Goal: Task Accomplishment & Management: Use online tool/utility

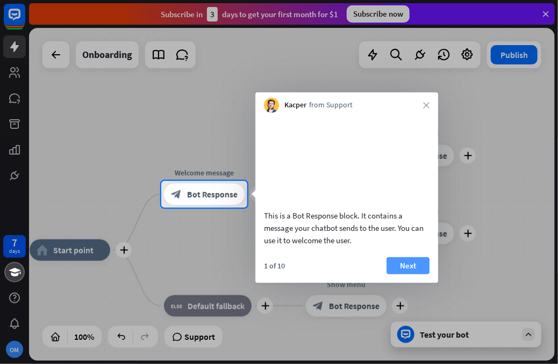
click at [411, 275] on button "Next" at bounding box center [407, 265] width 43 height 17
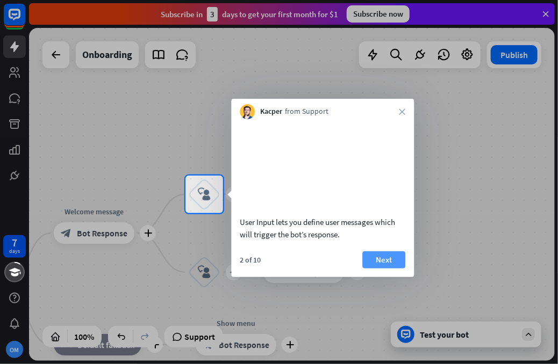
click at [393, 268] on button "Next" at bounding box center [383, 259] width 43 height 17
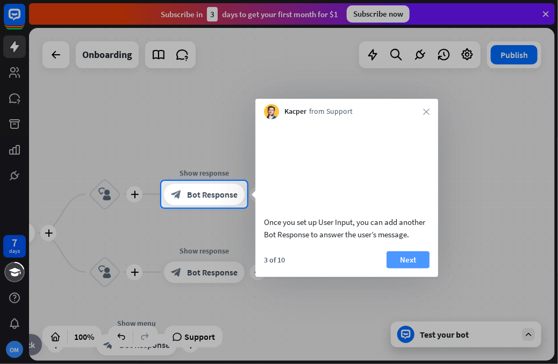
click at [398, 269] on button "Next" at bounding box center [407, 259] width 43 height 17
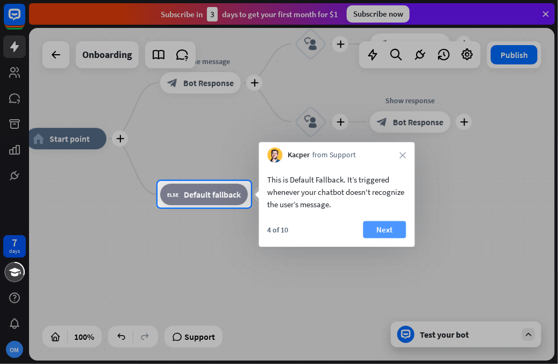
click at [391, 236] on button "Next" at bounding box center [384, 229] width 43 height 17
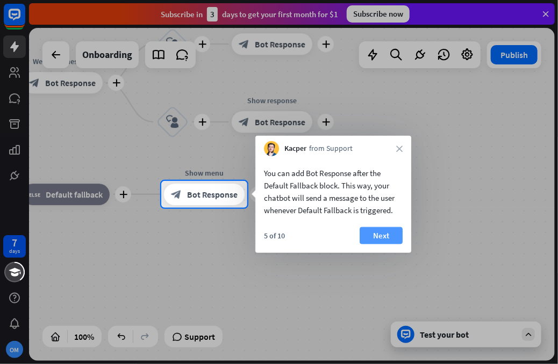
click at [394, 236] on button "Next" at bounding box center [380, 235] width 43 height 17
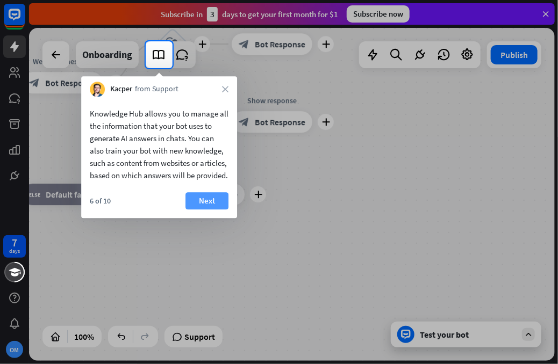
click at [213, 210] on button "Next" at bounding box center [206, 200] width 43 height 17
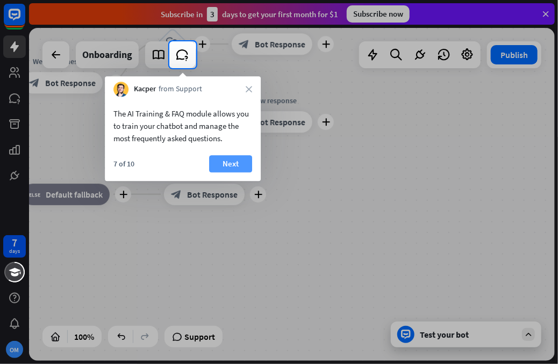
click at [228, 170] on button "Next" at bounding box center [230, 163] width 43 height 17
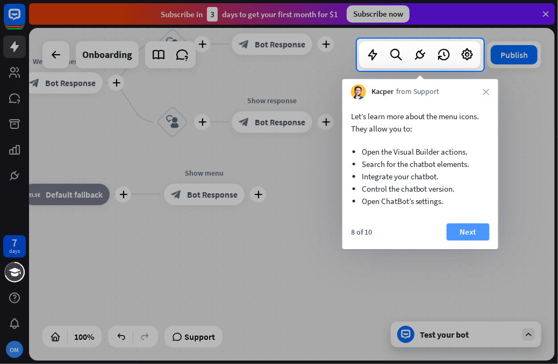
click at [460, 230] on button "Next" at bounding box center [467, 232] width 43 height 17
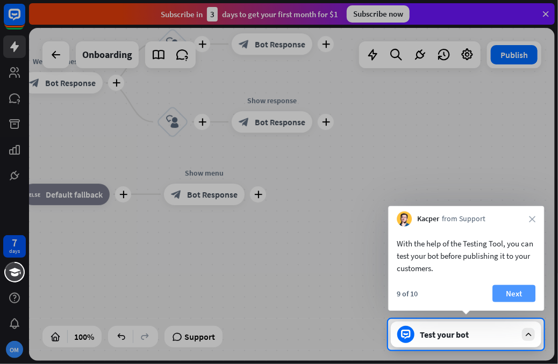
click at [505, 289] on button "Next" at bounding box center [513, 293] width 43 height 17
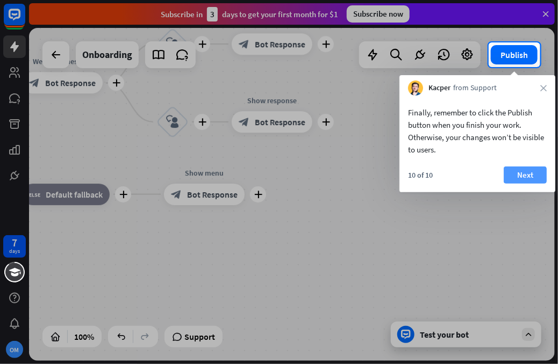
click at [522, 177] on button "Next" at bounding box center [524, 175] width 43 height 17
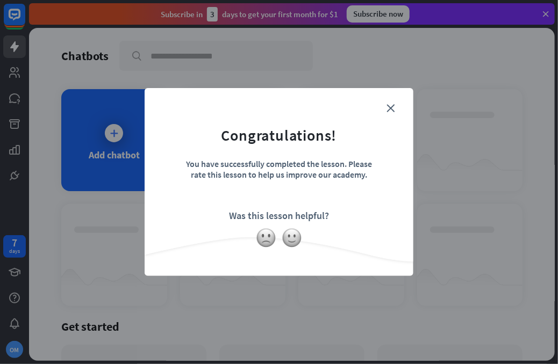
click at [387, 224] on form "Congratulations! You have successfully completed the lesson. Please rate this l…" at bounding box center [279, 166] width 242 height 128
click at [293, 241] on img at bounding box center [292, 238] width 20 height 20
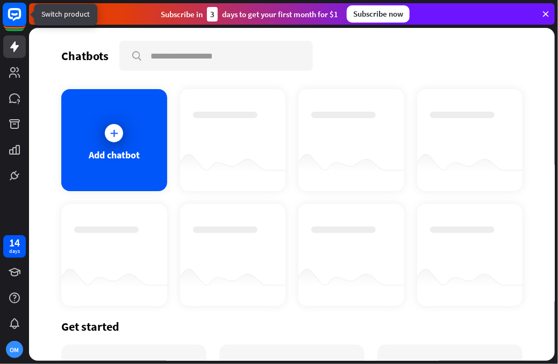
click at [14, 20] on icon at bounding box center [14, 14] width 13 height 13
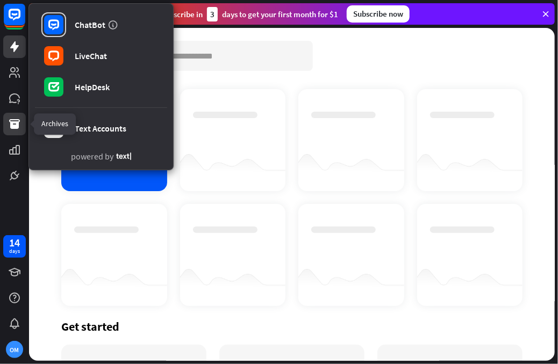
click at [20, 127] on icon at bounding box center [14, 124] width 13 height 13
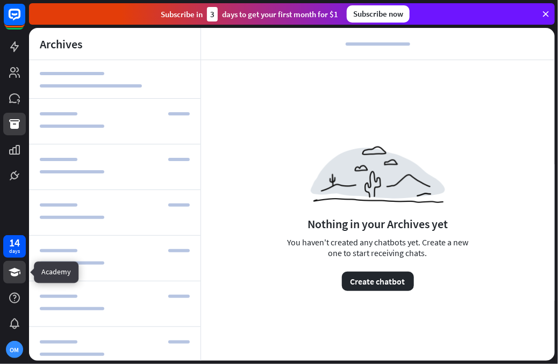
click at [20, 276] on icon at bounding box center [14, 272] width 13 height 13
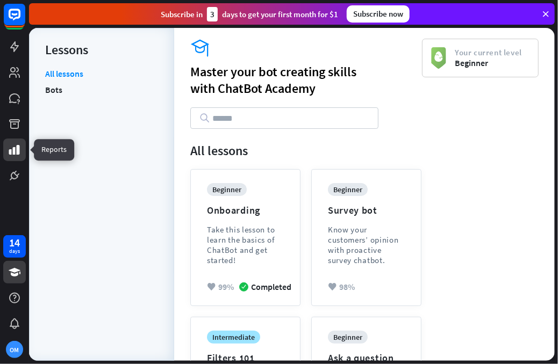
click at [9, 148] on icon at bounding box center [14, 149] width 13 height 13
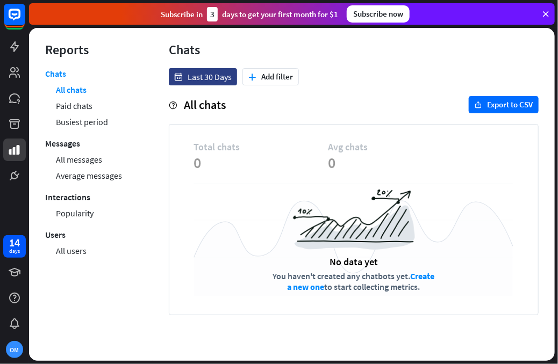
drag, startPoint x: 98, startPoint y: 249, endPoint x: 431, endPoint y: 15, distance: 407.2
click at [16, 73] on icon at bounding box center [14, 72] width 13 height 13
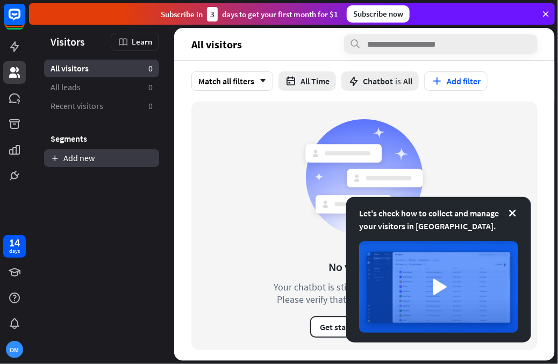
click at [103, 160] on link "Add new" at bounding box center [101, 158] width 115 height 18
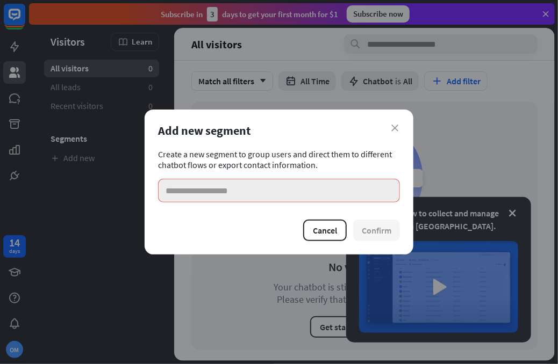
click at [328, 198] on input at bounding box center [279, 191] width 242 height 24
click at [393, 129] on icon "close" at bounding box center [394, 128] width 7 height 7
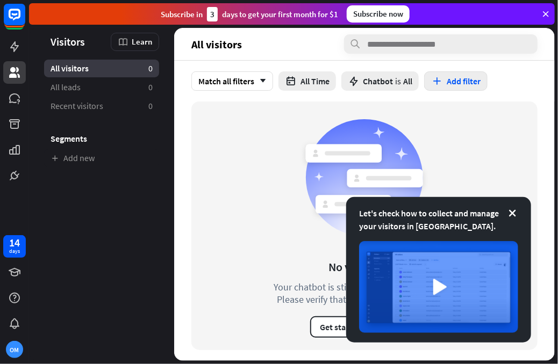
click at [445, 85] on button "Add filter" at bounding box center [455, 80] width 63 height 19
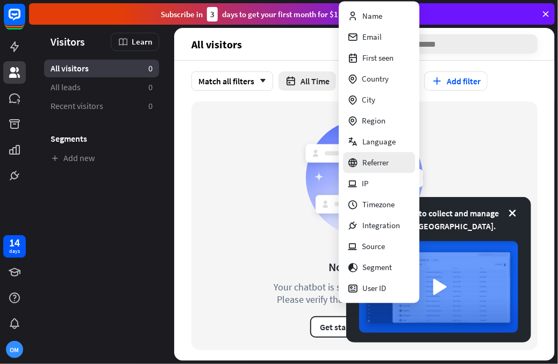
click at [386, 160] on div "Referrer" at bounding box center [367, 162] width 41 height 21
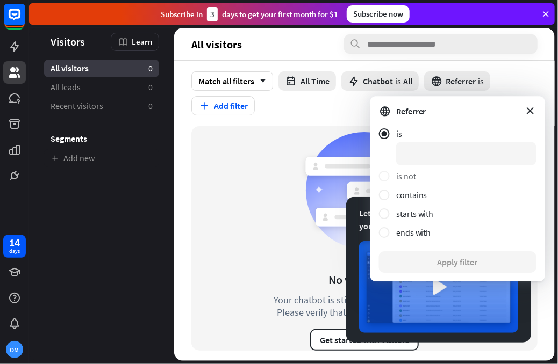
click at [392, 179] on div at bounding box center [387, 176] width 17 height 11
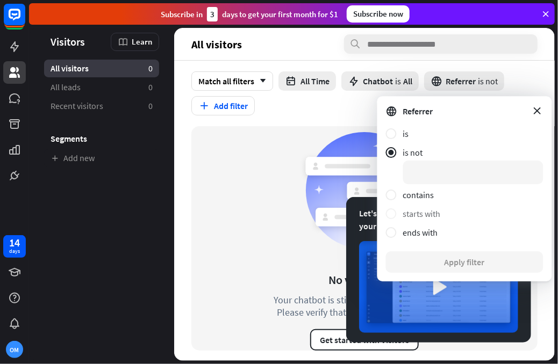
click at [389, 213] on div at bounding box center [391, 213] width 11 height 11
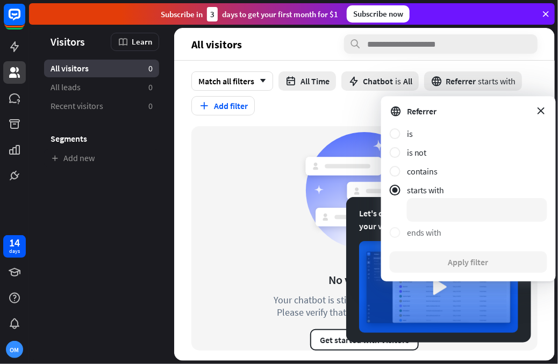
drag, startPoint x: 398, startPoint y: 240, endPoint x: 398, endPoint y: 235, distance: 5.4
click at [397, 240] on div "ends with" at bounding box center [468, 233] width 157 height 13
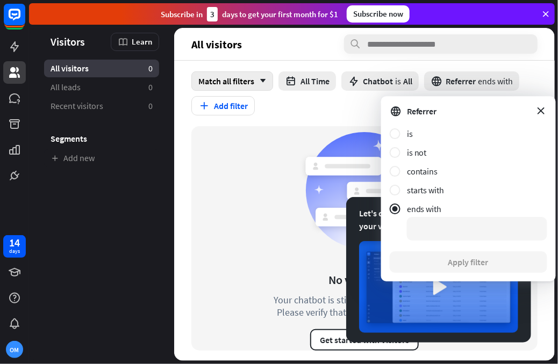
click at [248, 83] on div "Match all filters arrow_down" at bounding box center [232, 80] width 82 height 19
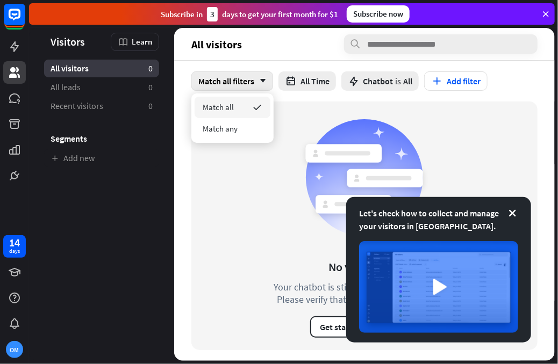
click at [248, 83] on div "Match all filters arrow_down" at bounding box center [232, 80] width 82 height 19
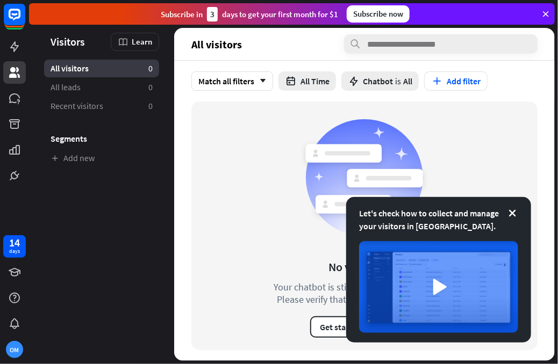
click at [251, 171] on div "No visitors yet Your chatbot is still waiting for its first visitor. Please ver…" at bounding box center [364, 226] width 346 height 249
click at [501, 220] on div "Let's check how to collect and manage your visitors in [GEOGRAPHIC_DATA]." at bounding box center [438, 220] width 159 height 26
click at [513, 214] on icon at bounding box center [512, 213] width 11 height 11
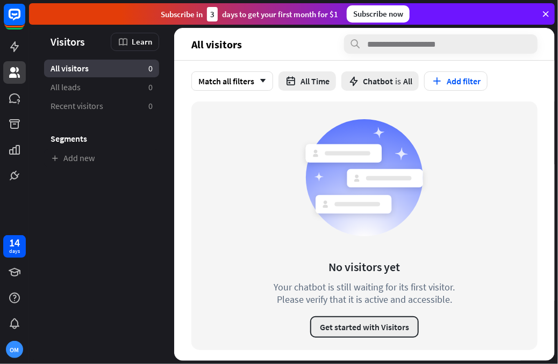
click at [384, 329] on button "Get started with Visitors" at bounding box center [364, 326] width 109 height 21
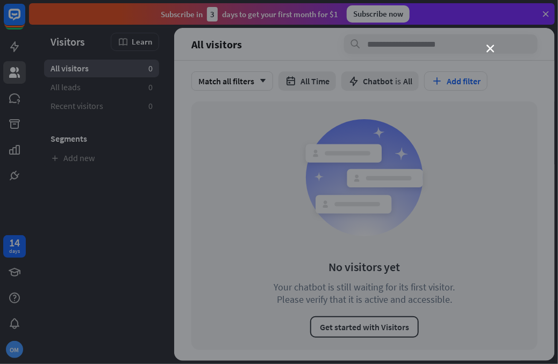
click at [228, 323] on div "close" at bounding box center [279, 182] width 558 height 364
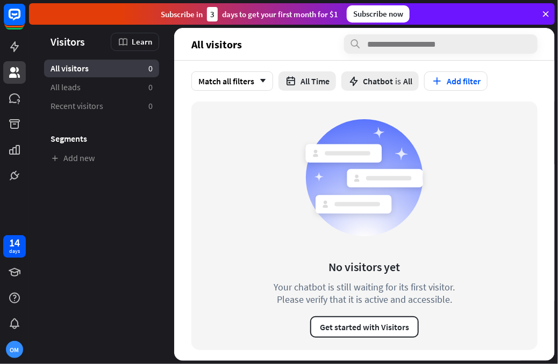
click at [54, 42] on span "Visitors" at bounding box center [68, 41] width 34 height 12
click at [21, 48] on link at bounding box center [14, 46] width 23 height 23
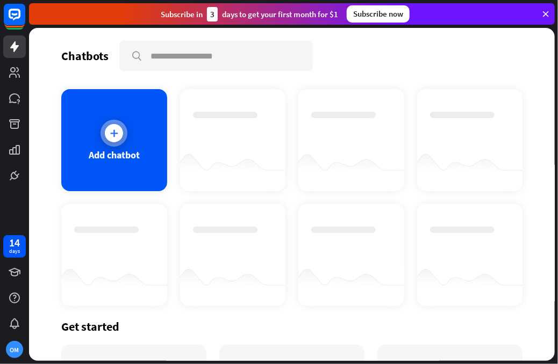
click at [84, 136] on div "Add chatbot" at bounding box center [114, 140] width 106 height 102
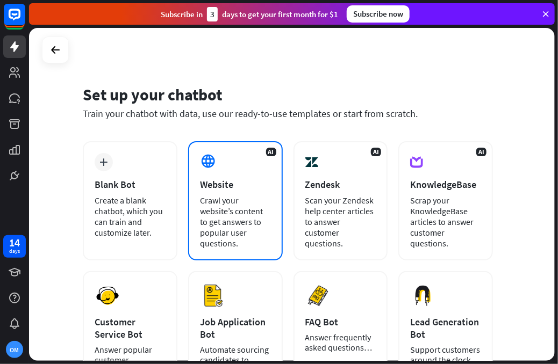
drag, startPoint x: 256, startPoint y: 73, endPoint x: 260, endPoint y: 203, distance: 129.5
click at [260, 203] on div "Crawl your website’s content to get answers to popular user questions." at bounding box center [235, 222] width 71 height 54
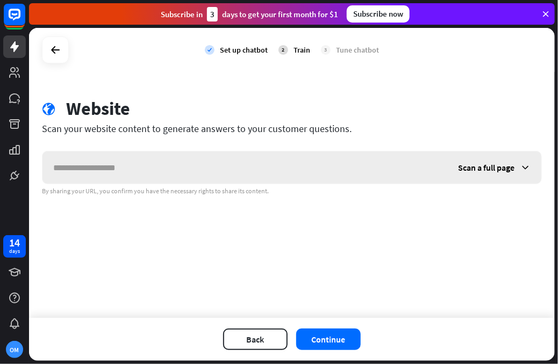
click at [476, 164] on span "Scan a full page" at bounding box center [486, 167] width 56 height 11
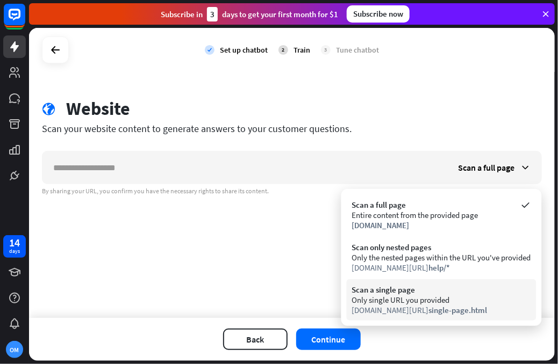
click at [451, 308] on span "single-page.html" at bounding box center [458, 310] width 59 height 10
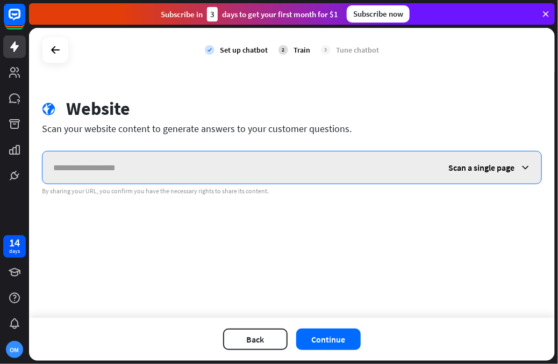
click at [78, 168] on input "text" at bounding box center [239, 168] width 395 height 32
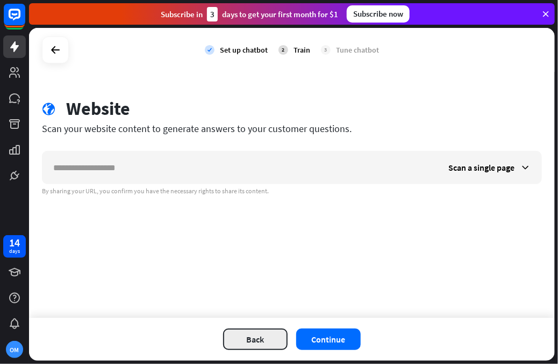
click at [247, 338] on button "Back" at bounding box center [255, 339] width 64 height 21
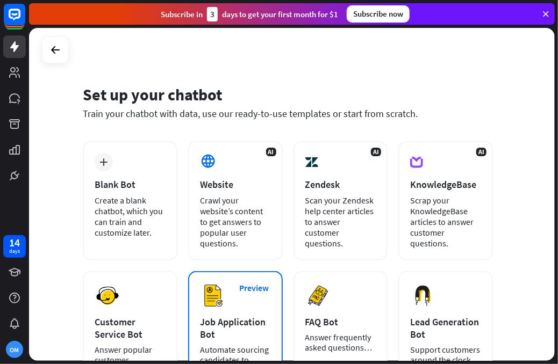
scroll to position [144, 0]
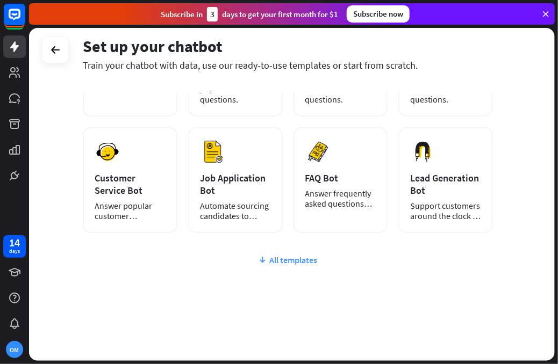
click at [261, 257] on icon at bounding box center [262, 260] width 9 height 11
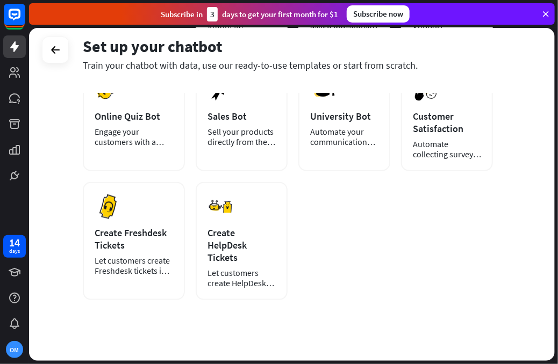
scroll to position [0, 0]
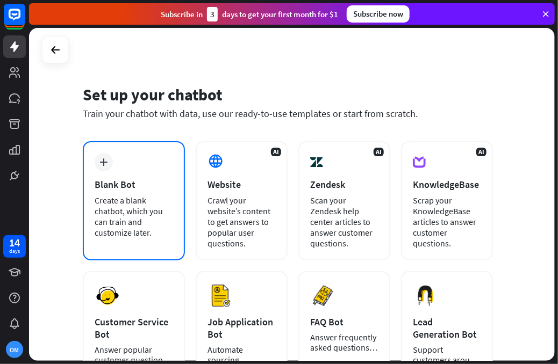
click at [155, 177] on div "plus Blank Bot Create a blank chatbot, which you can train and customize later." at bounding box center [134, 200] width 102 height 119
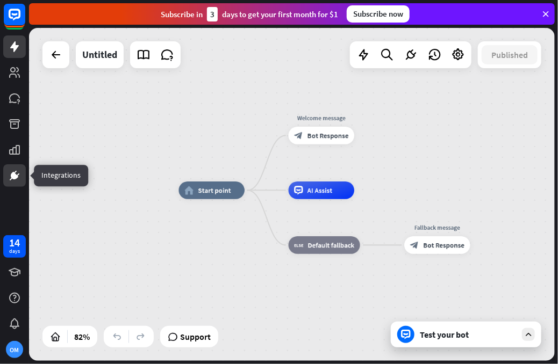
click at [17, 175] on icon at bounding box center [18, 175] width 3 height 3
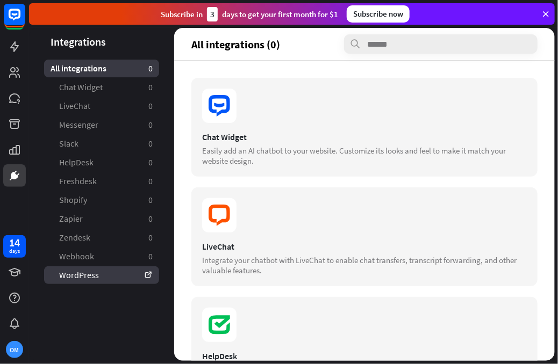
click at [114, 272] on link "WordPress" at bounding box center [101, 275] width 115 height 18
